Goal: Information Seeking & Learning: Learn about a topic

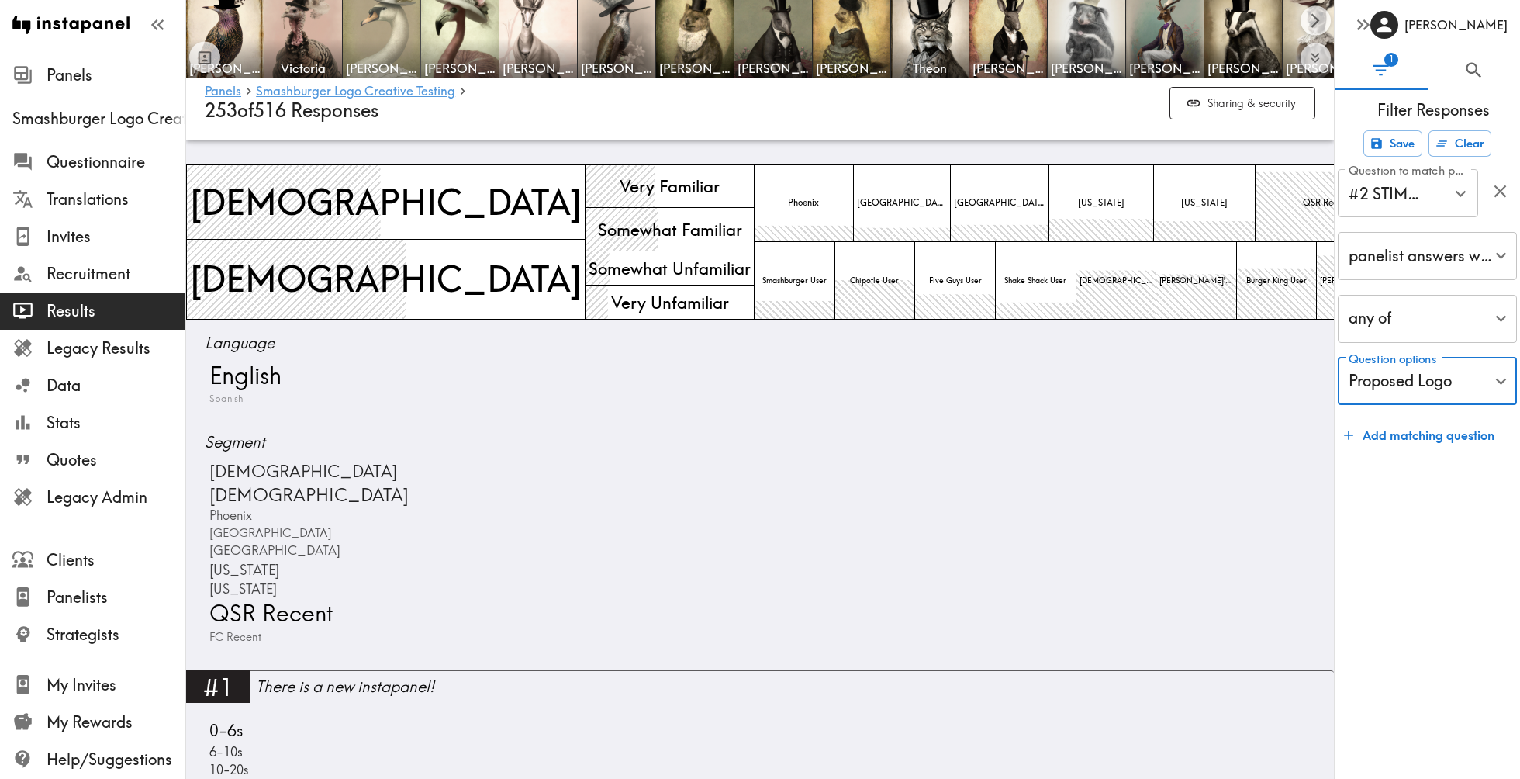
scroll to position [19902, 0]
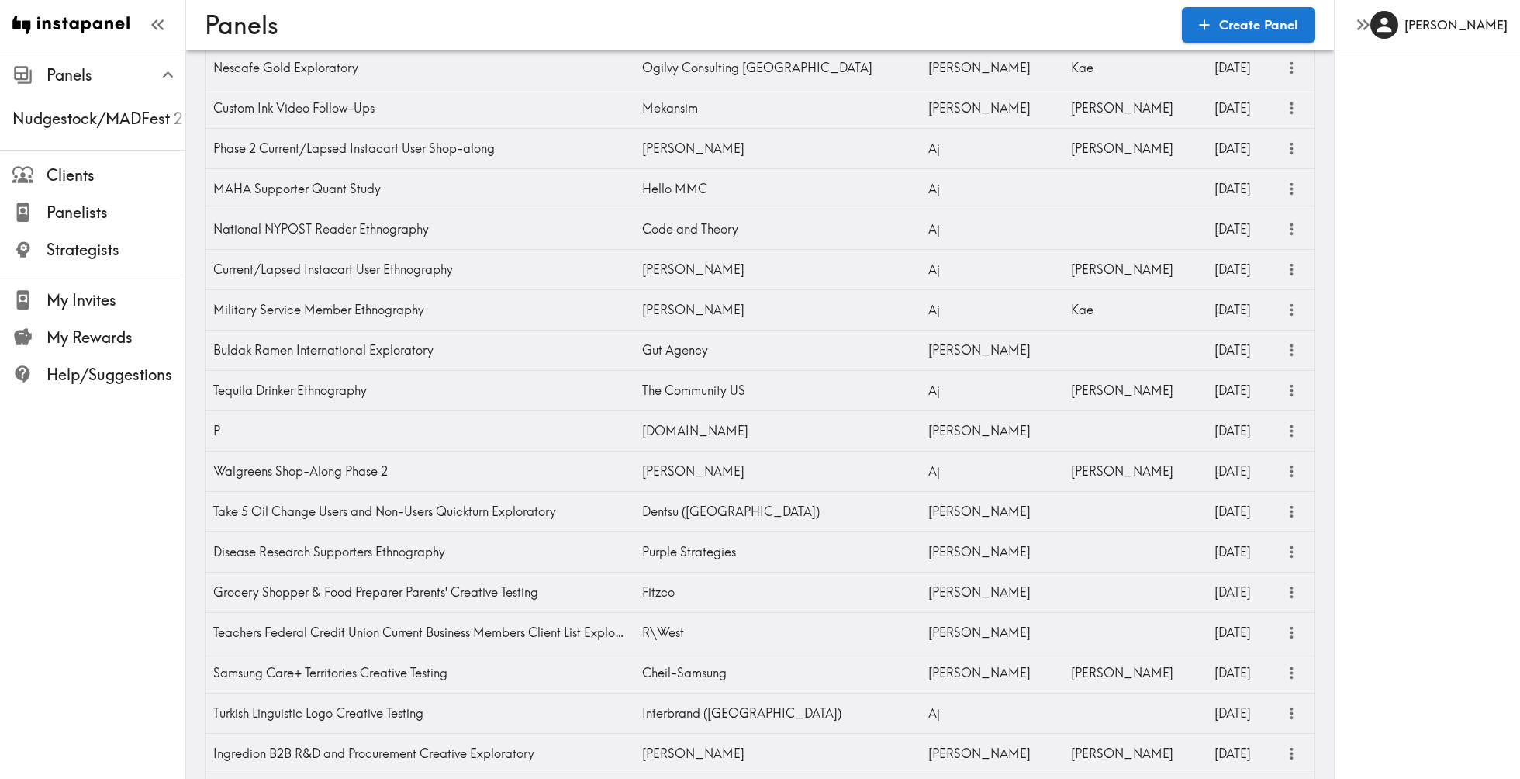
scroll to position [5033, 0]
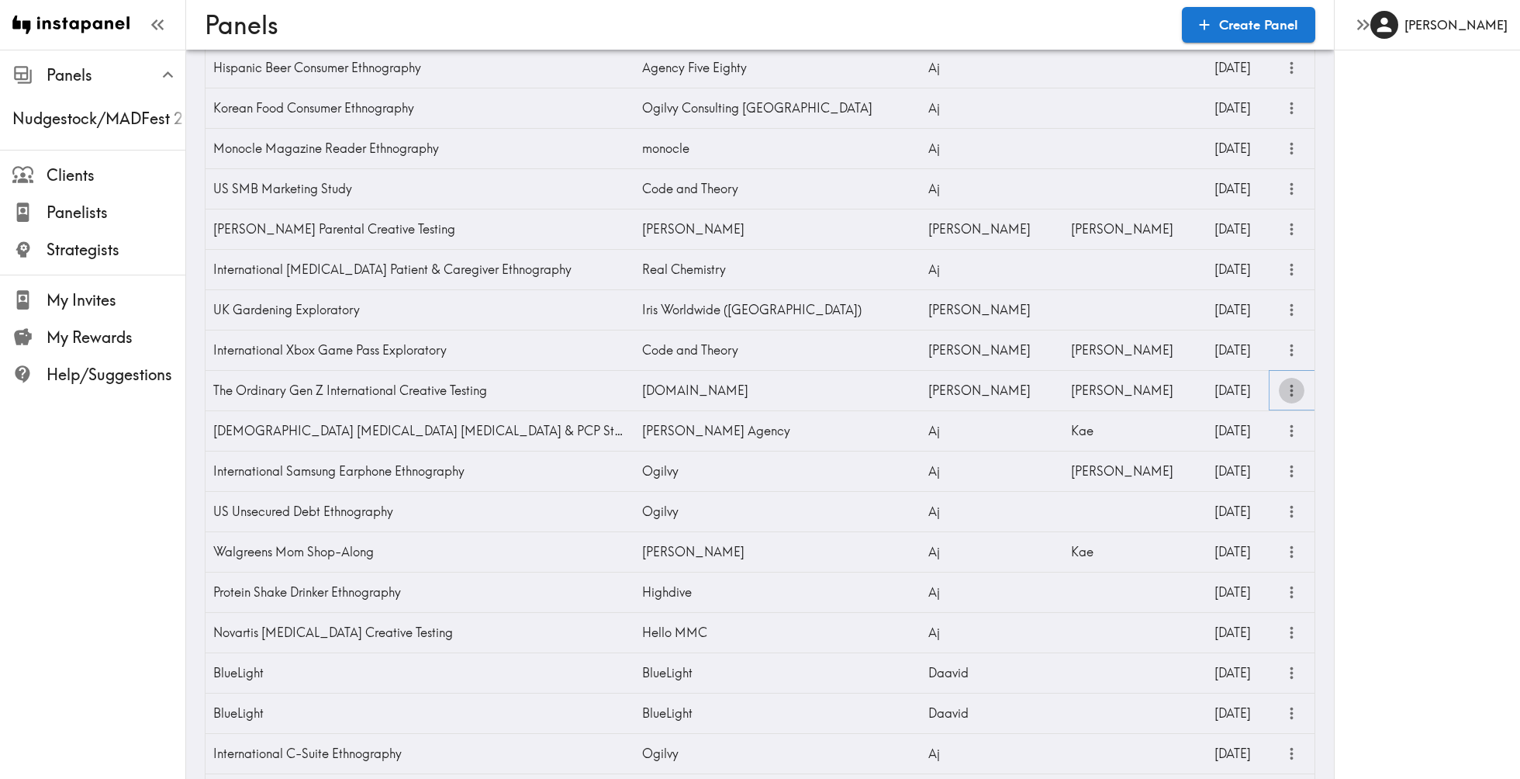
click at [1292, 395] on icon "more" at bounding box center [1292, 391] width 18 height 18
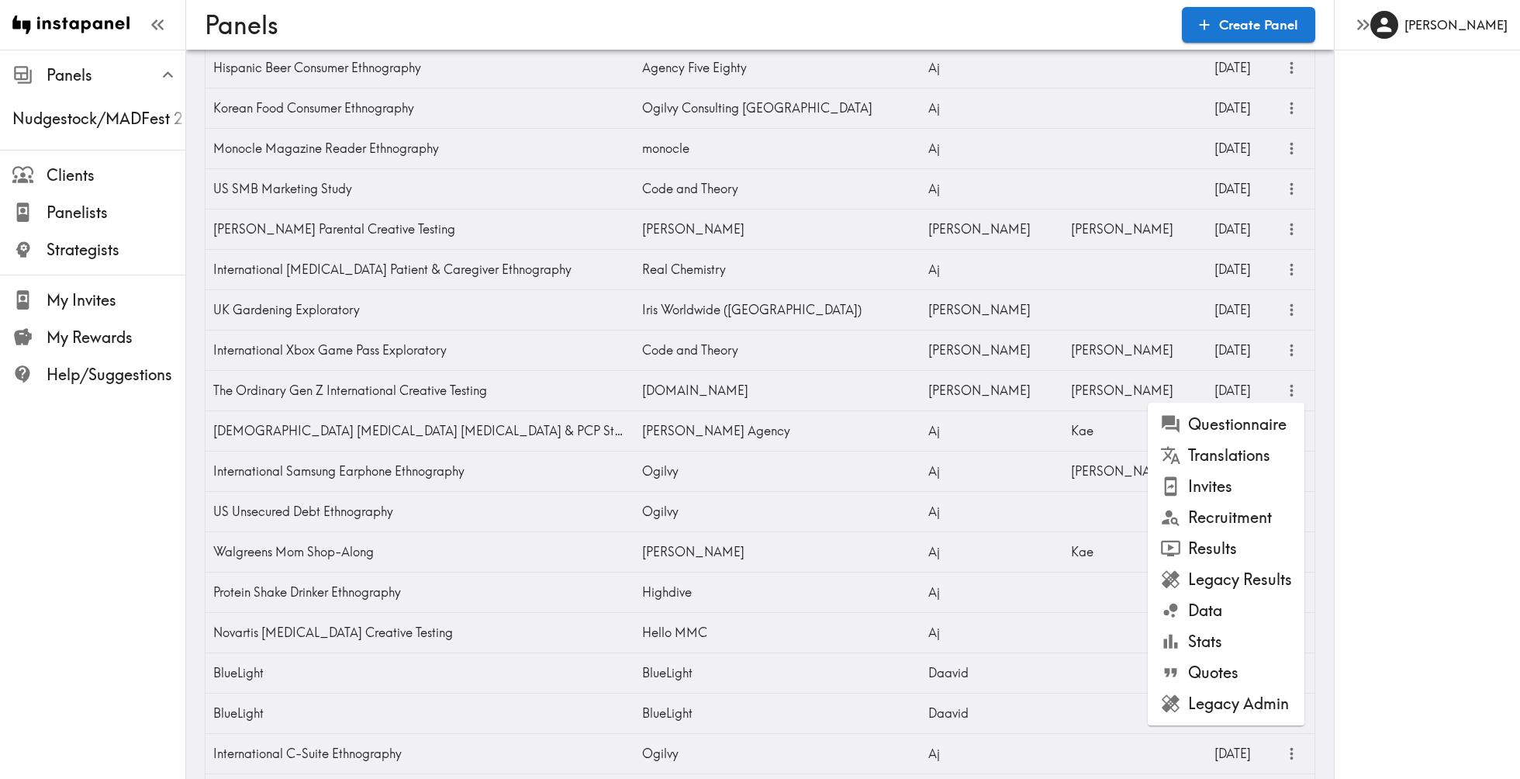
click at [1238, 541] on li "Results" at bounding box center [1226, 548] width 157 height 31
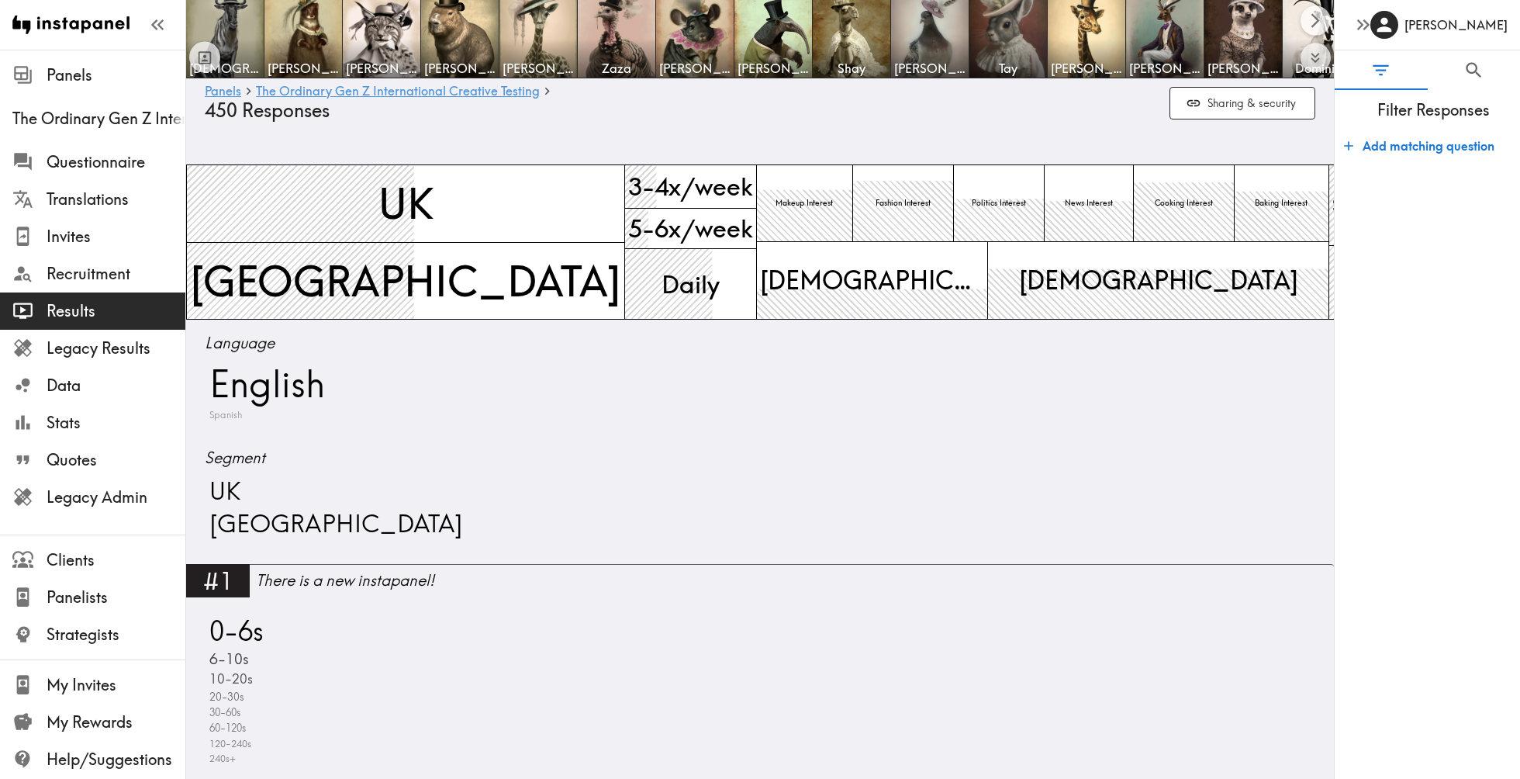
click at [441, 527] on div "UK USA" at bounding box center [760, 507] width 1111 height 64
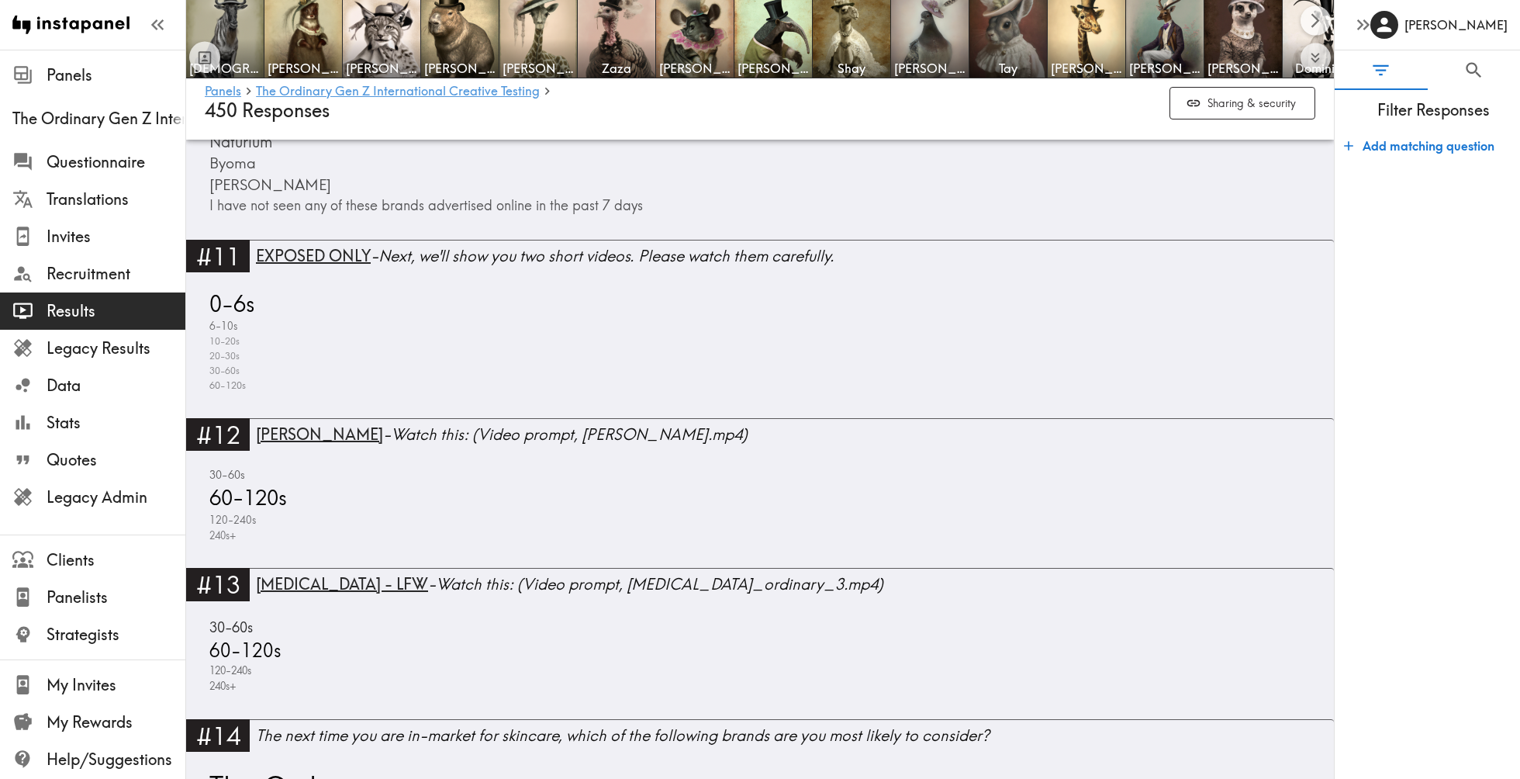
scroll to position [2558, 0]
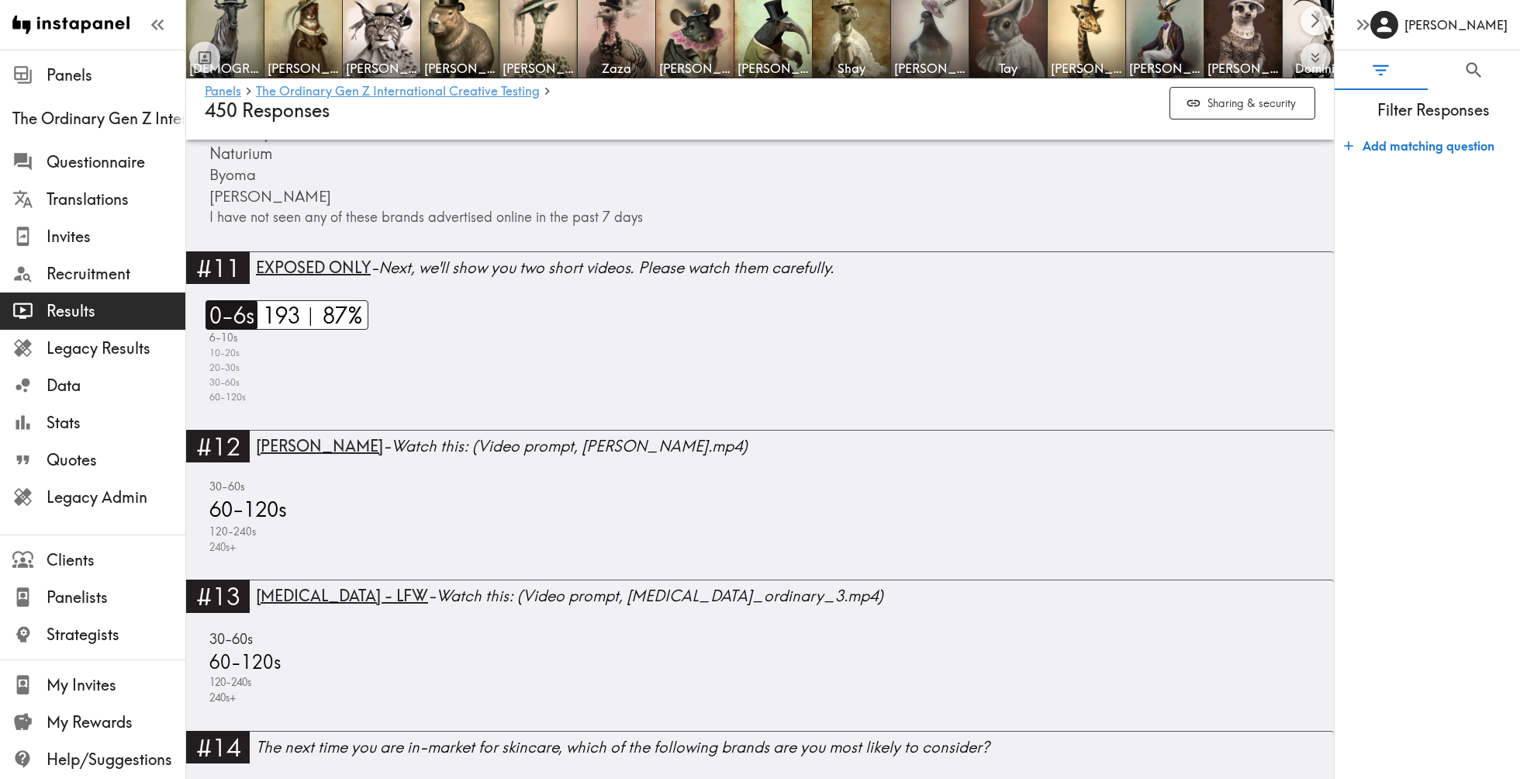
click at [227, 310] on span "0-6s" at bounding box center [230, 315] width 49 height 30
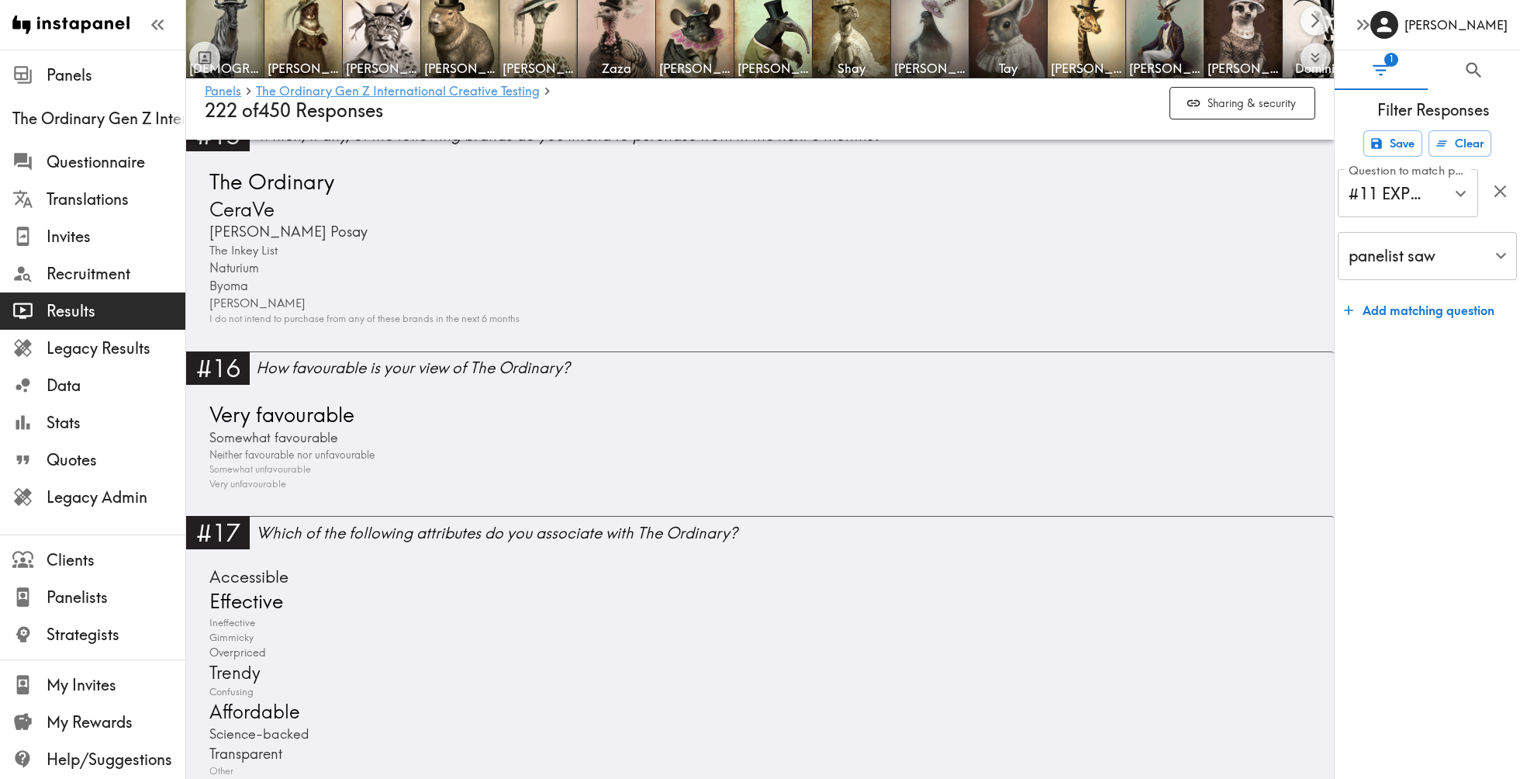
scroll to position [3042, 0]
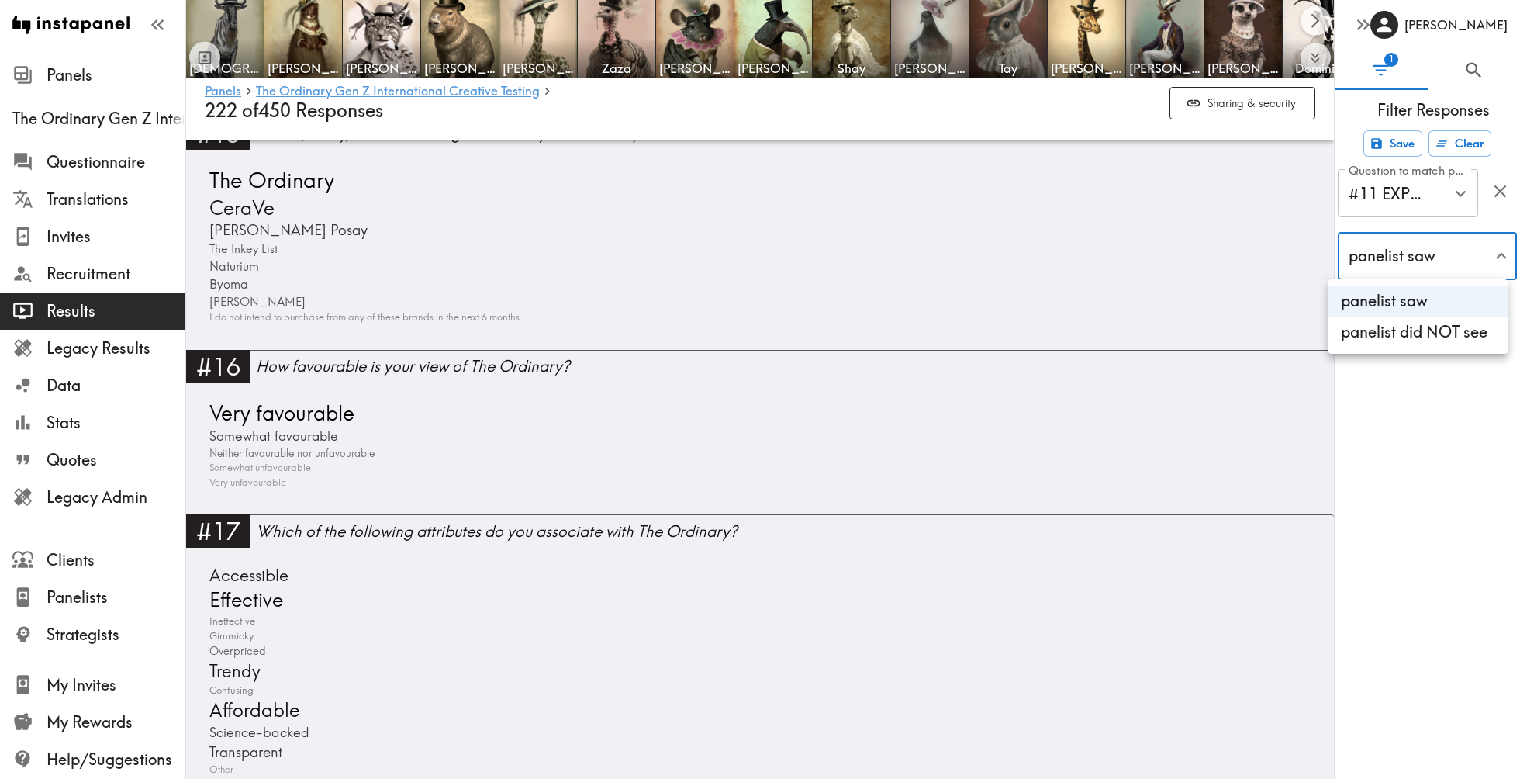
click at [1421, 326] on li "panelist did NOT see" at bounding box center [1418, 331] width 179 height 31
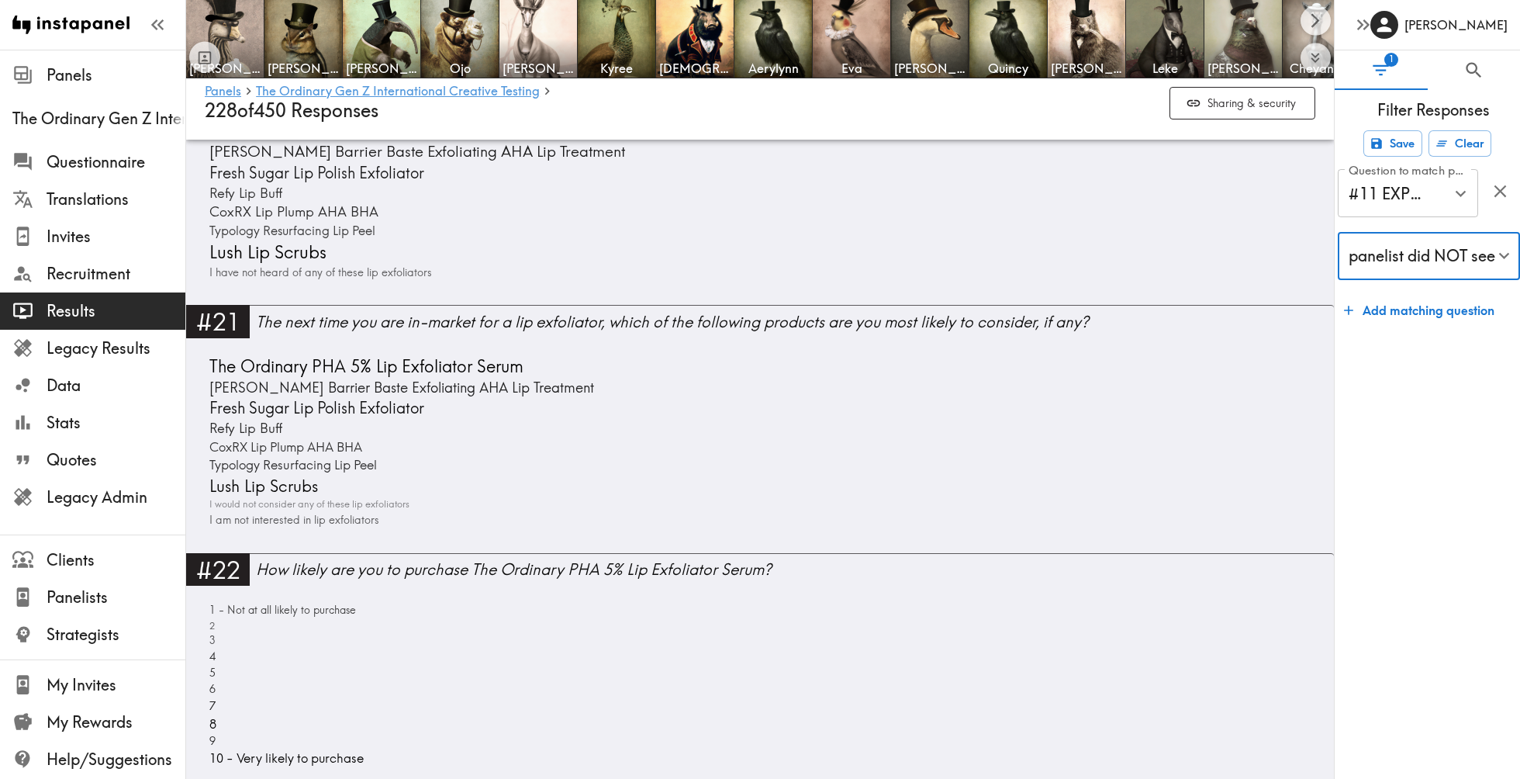
scroll to position [4120, 0]
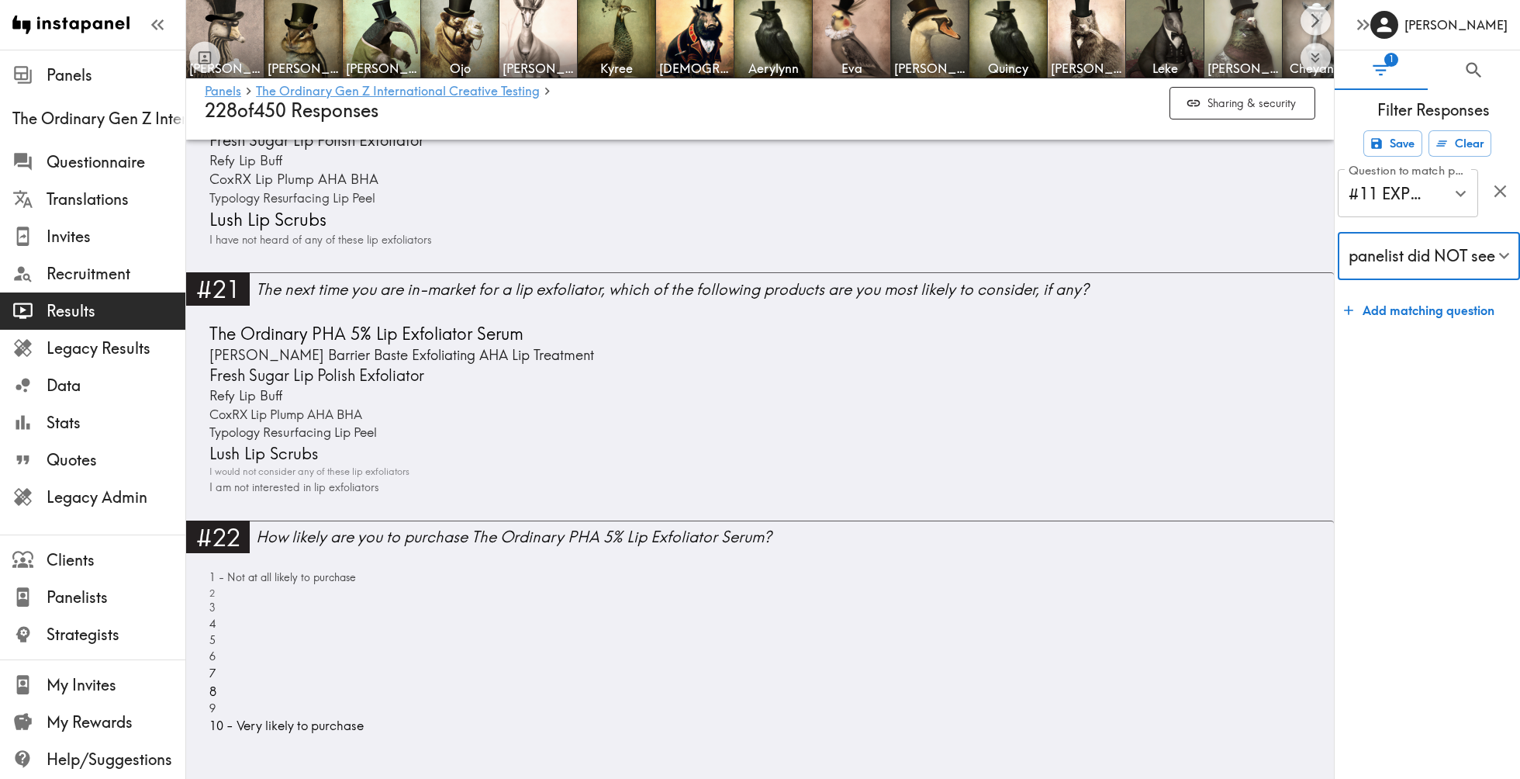
click at [1415, 302] on li "panelist saw" at bounding box center [1415, 300] width 185 height 31
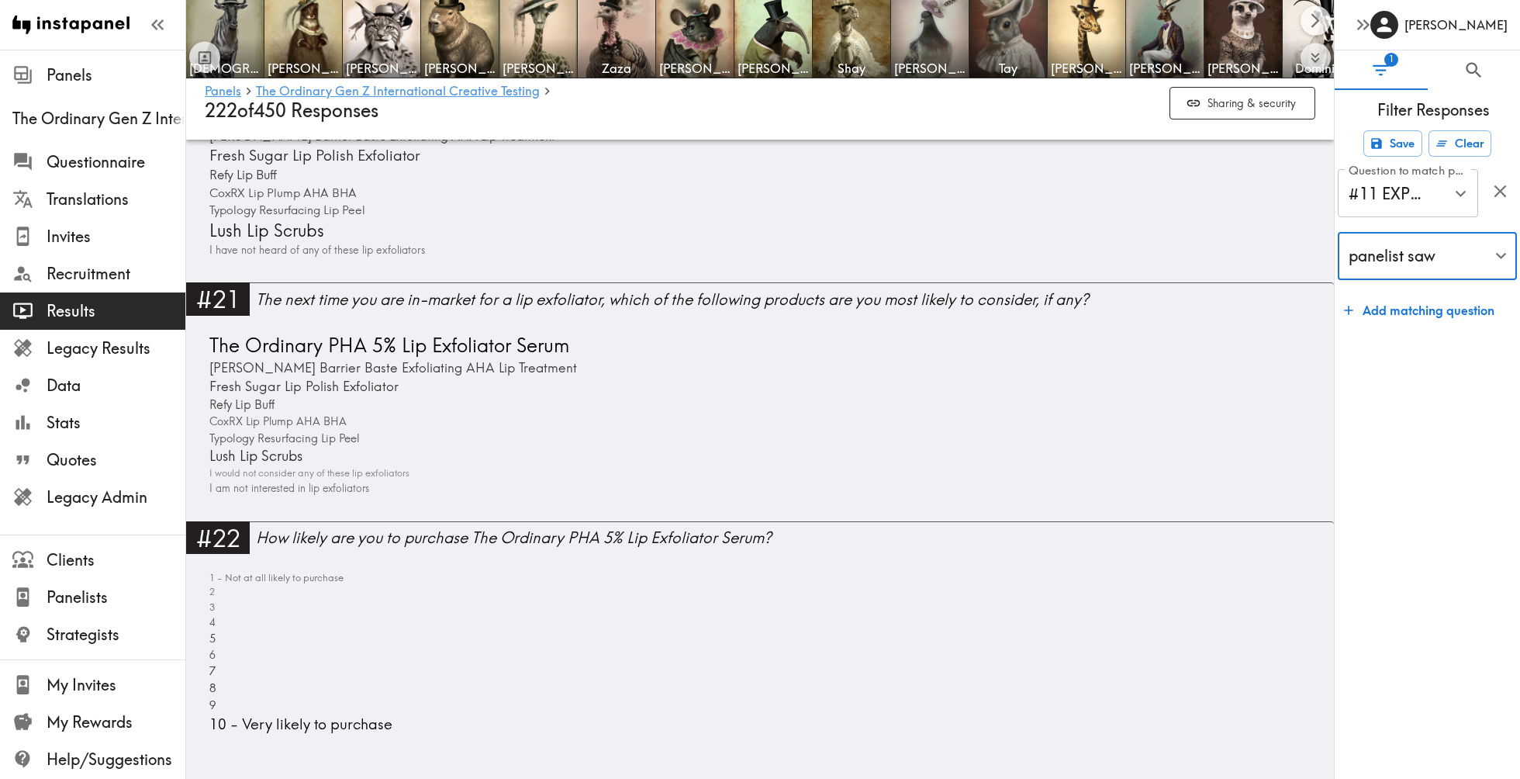
scroll to position [4122, 0]
click at [1417, 321] on li "panelist did NOT see" at bounding box center [1418, 331] width 179 height 31
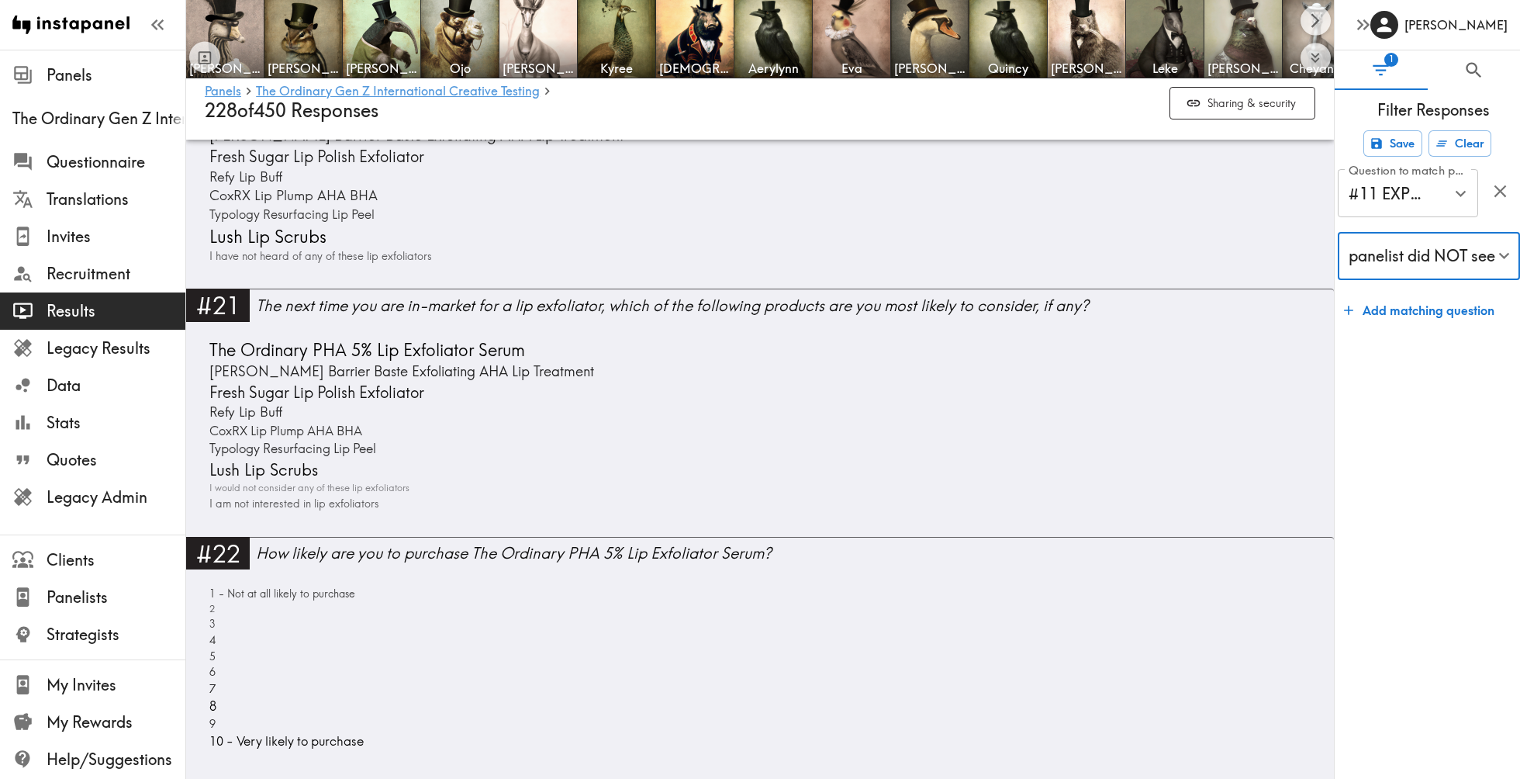
scroll to position [4104, 0]
click at [1383, 258] on div at bounding box center [760, 389] width 1520 height 779
click at [1409, 306] on li "panelist saw" at bounding box center [1415, 300] width 185 height 31
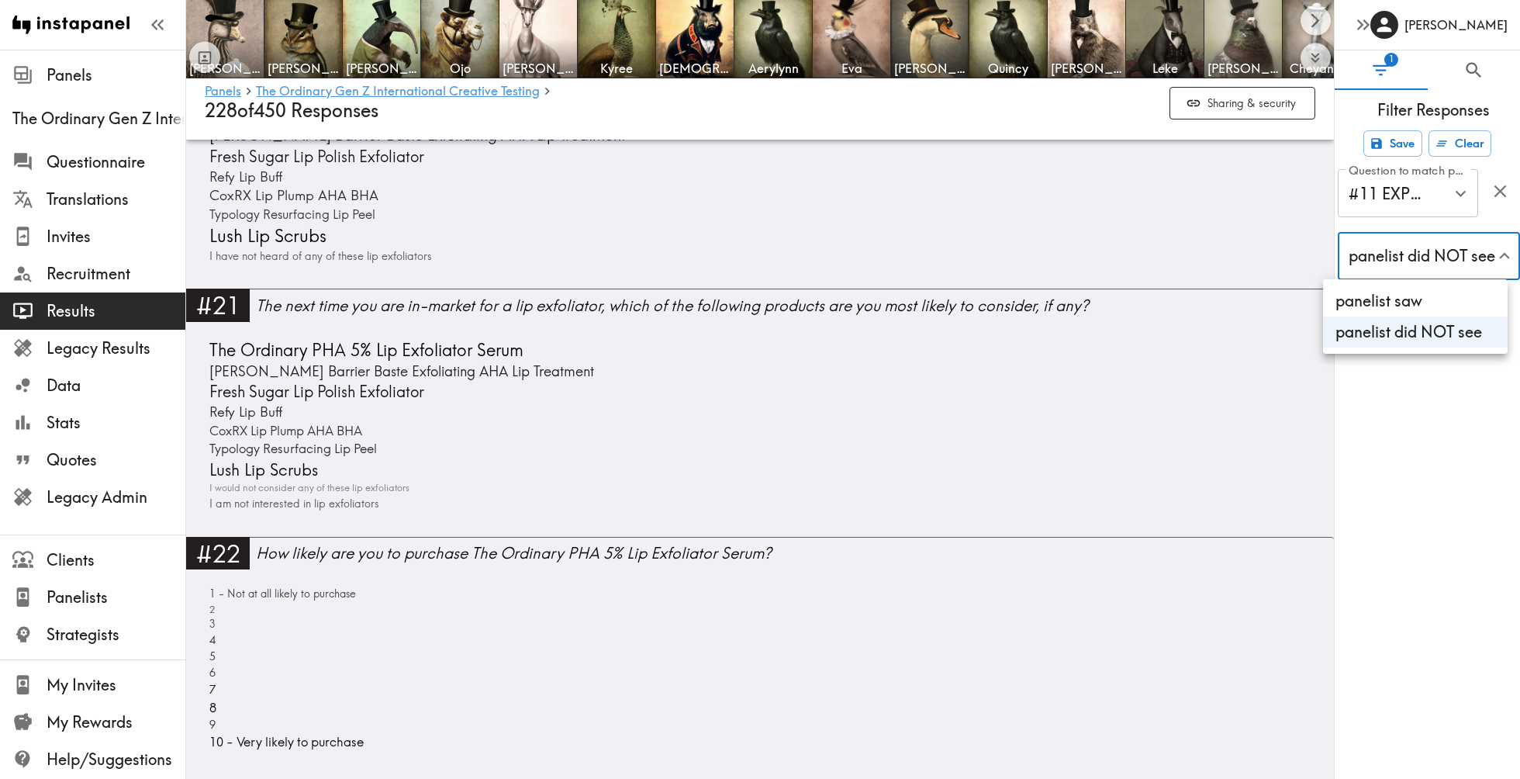
type input "true"
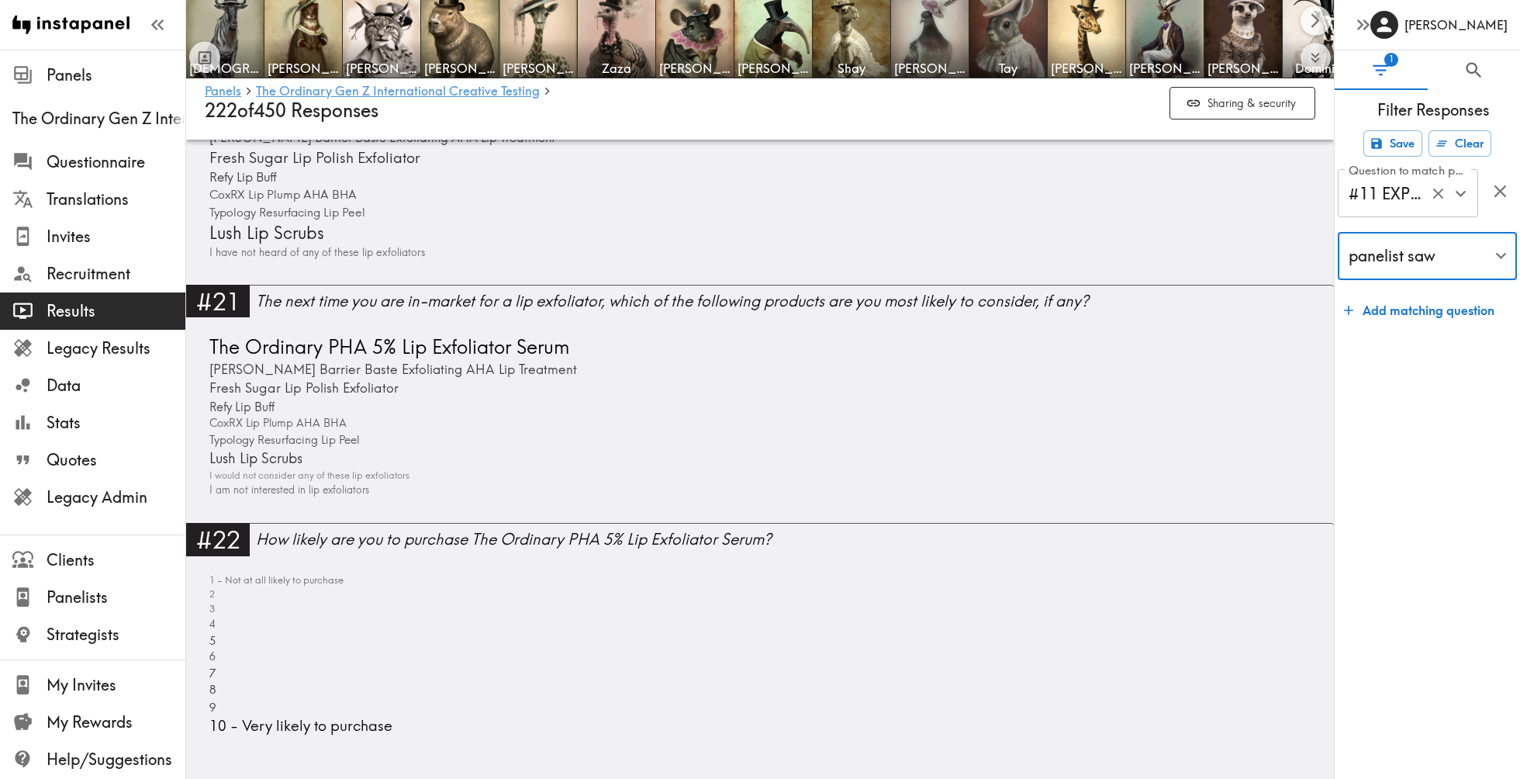
scroll to position [4122, 0]
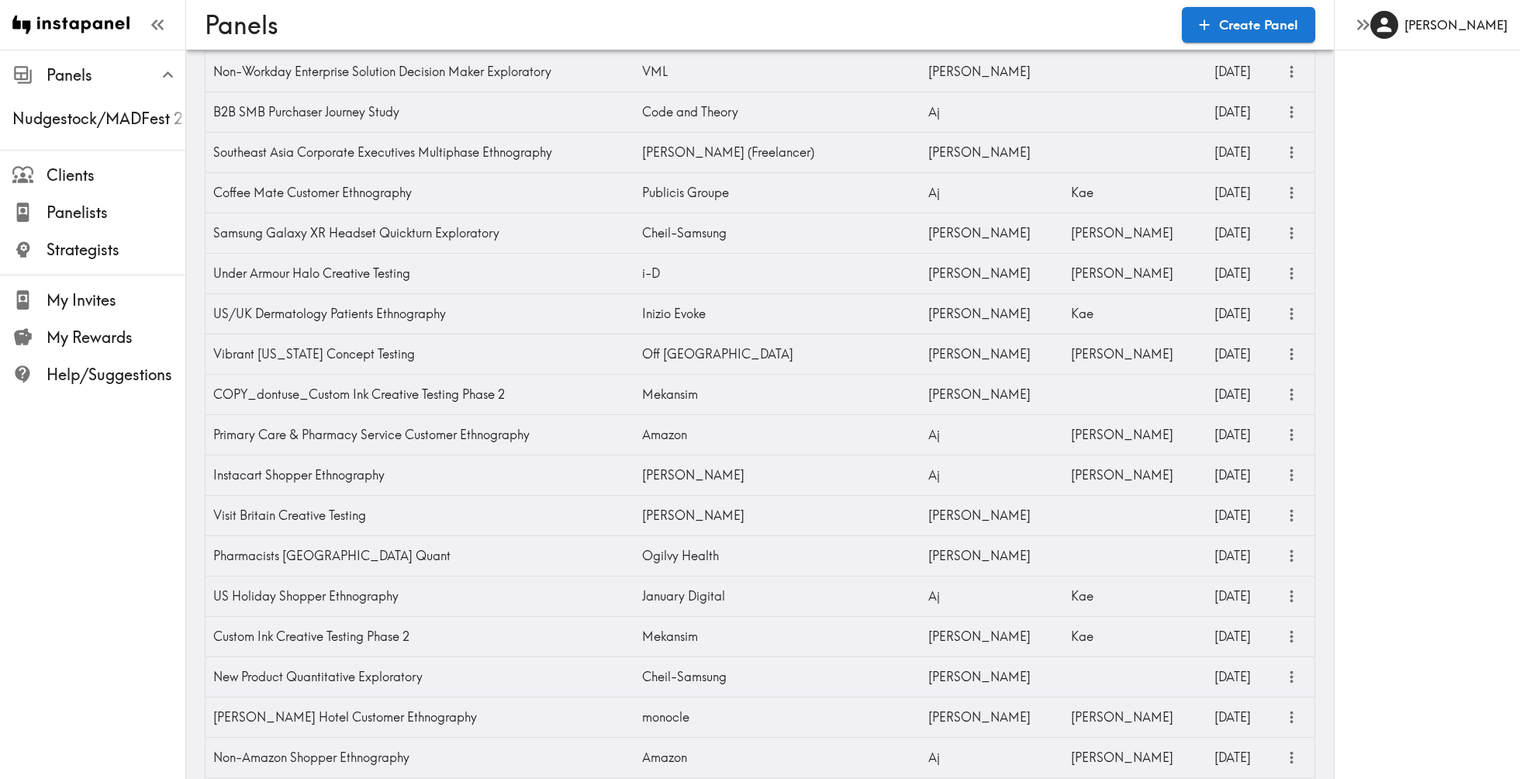
scroll to position [1682, 0]
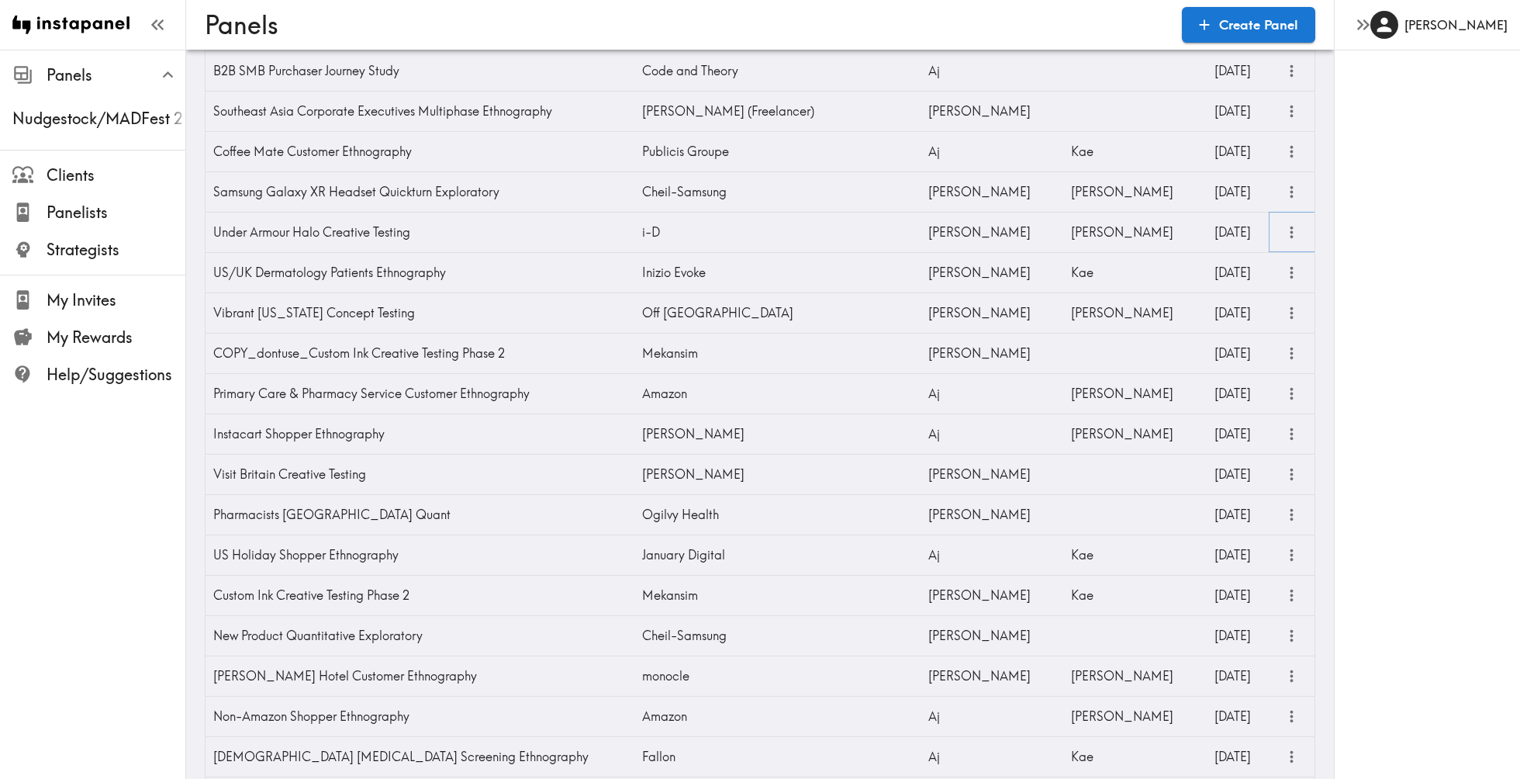
click at [1292, 230] on icon "more" at bounding box center [1292, 233] width 3 height 12
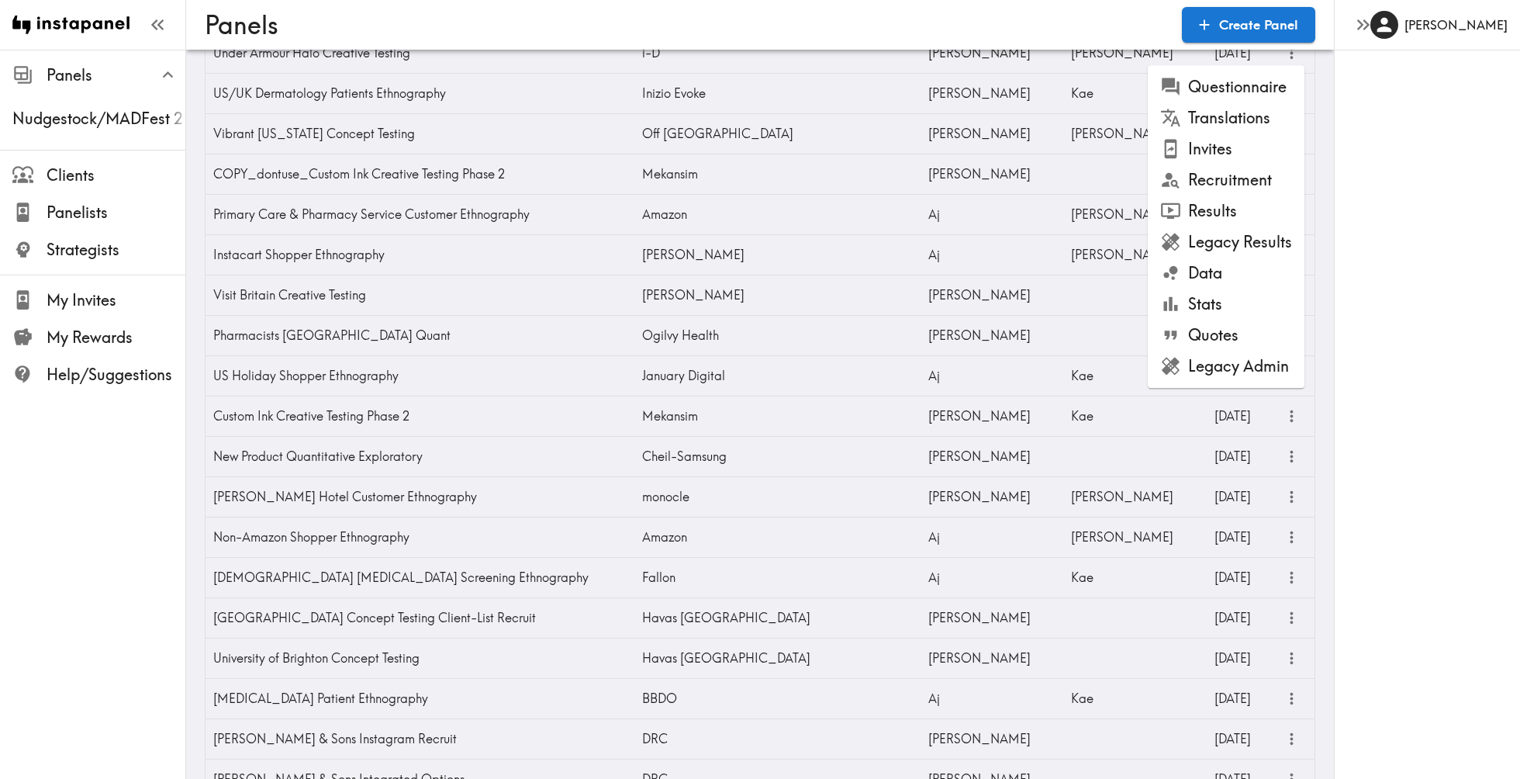
scroll to position [1885, 0]
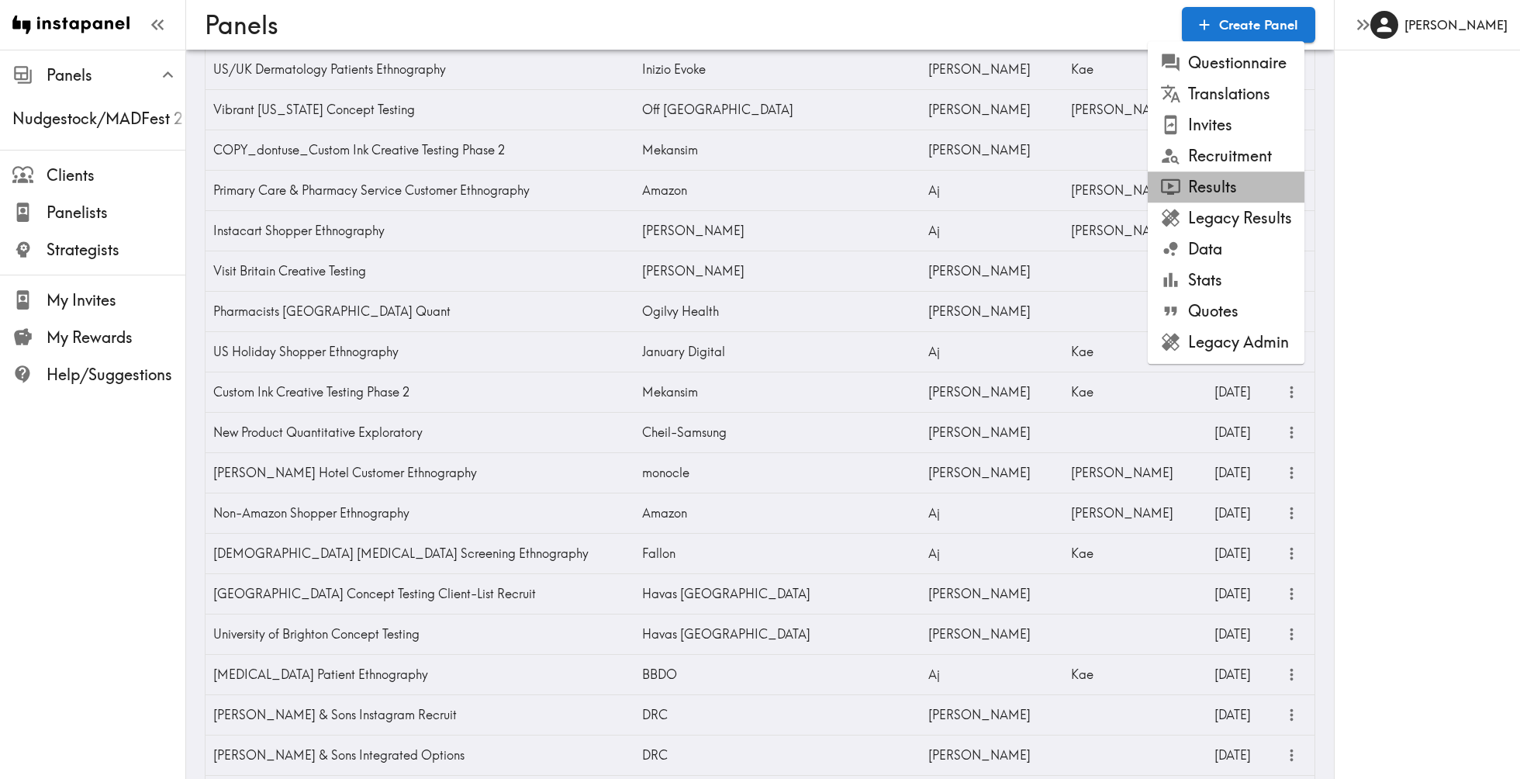
click at [1226, 177] on li "Results" at bounding box center [1226, 186] width 157 height 31
